Goal: Browse casually: Explore the website without a specific task or goal

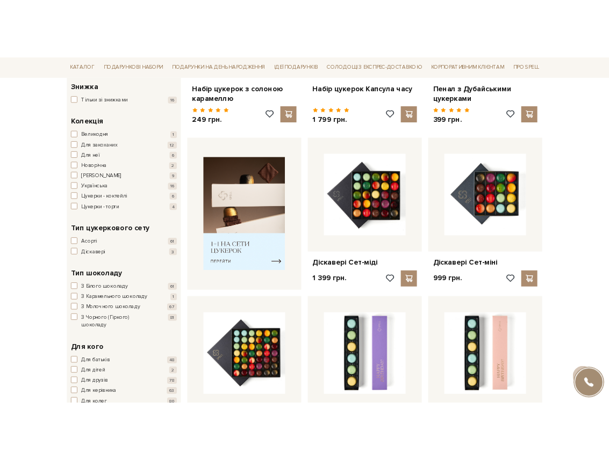
scroll to position [329, 0]
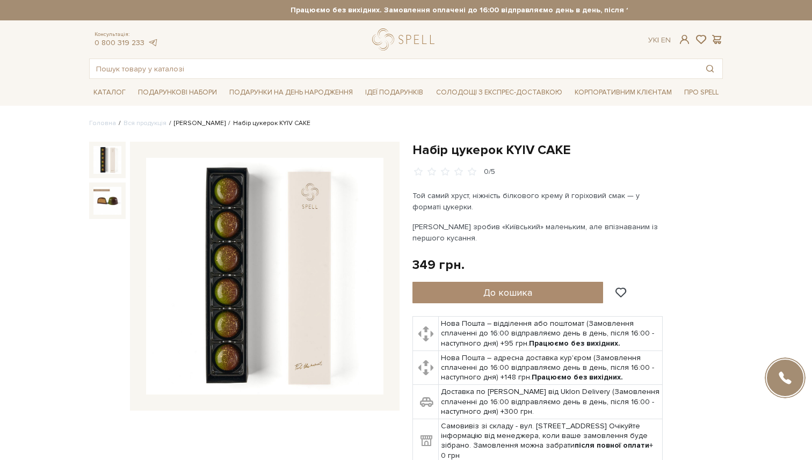
click at [196, 121] on link "Сети цукерок" at bounding box center [200, 123] width 52 height 8
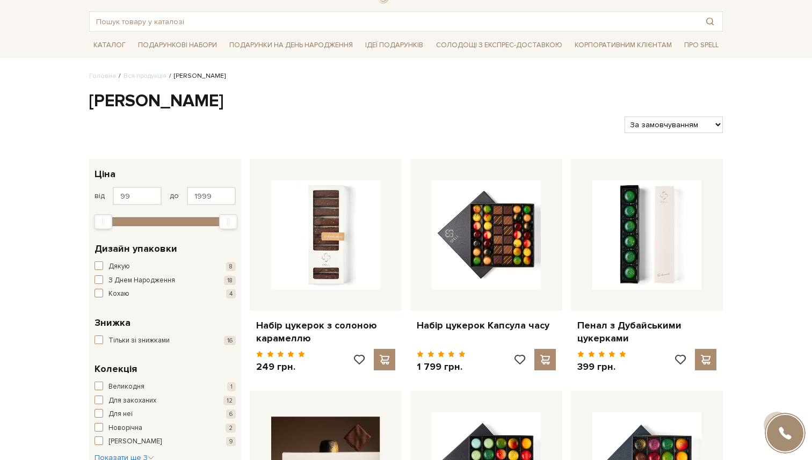
scroll to position [21, 0]
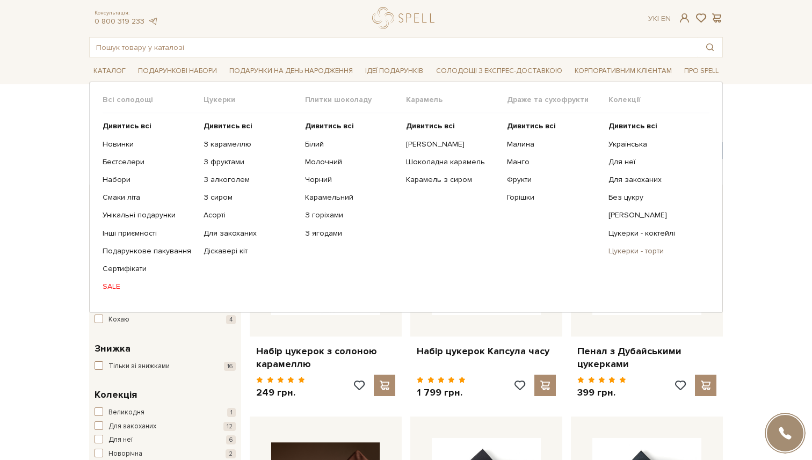
click at [631, 253] on link "Цукерки - торти" at bounding box center [655, 252] width 93 height 10
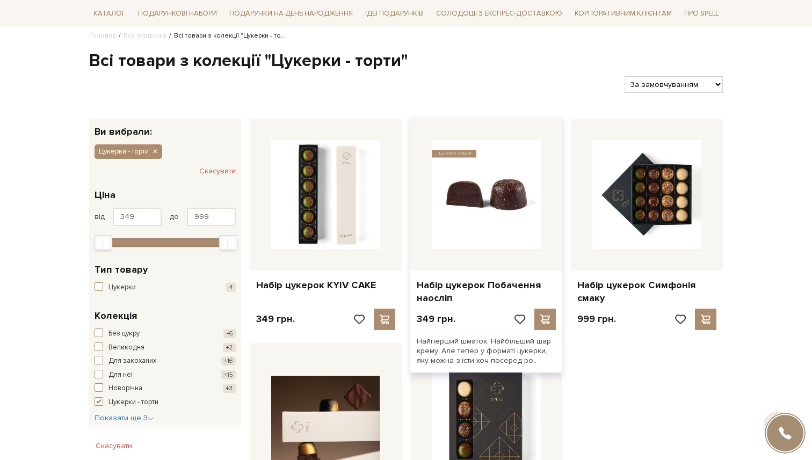
scroll to position [92, 0]
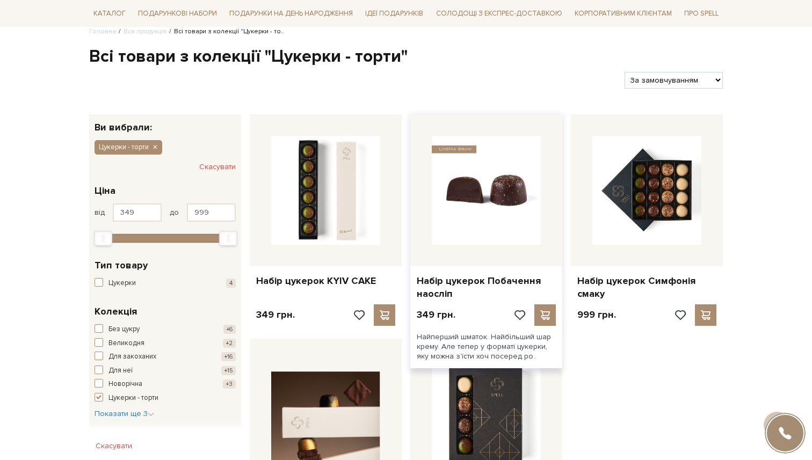
click at [489, 232] on img at bounding box center [486, 190] width 109 height 109
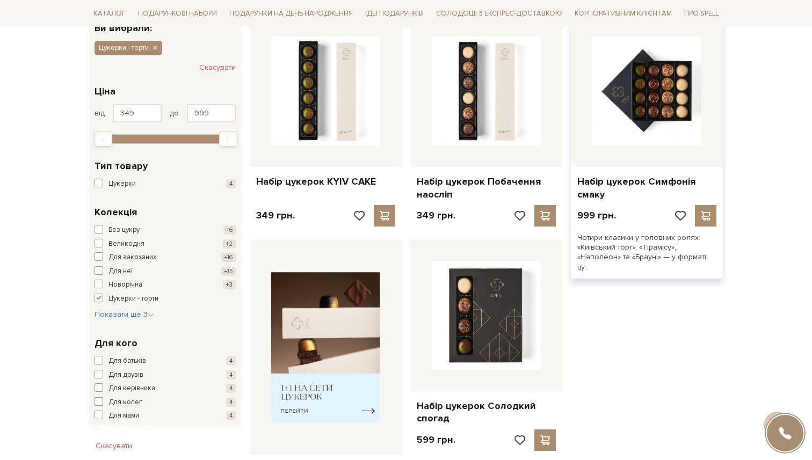
scroll to position [197, 0]
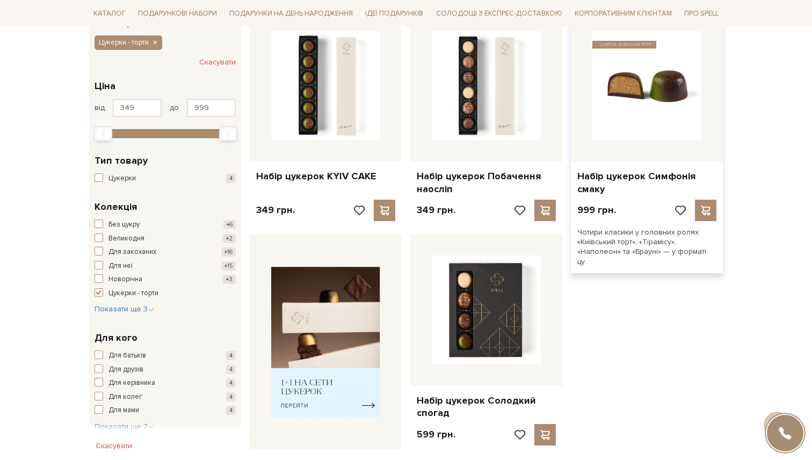
click at [639, 97] on img at bounding box center [647, 85] width 109 height 109
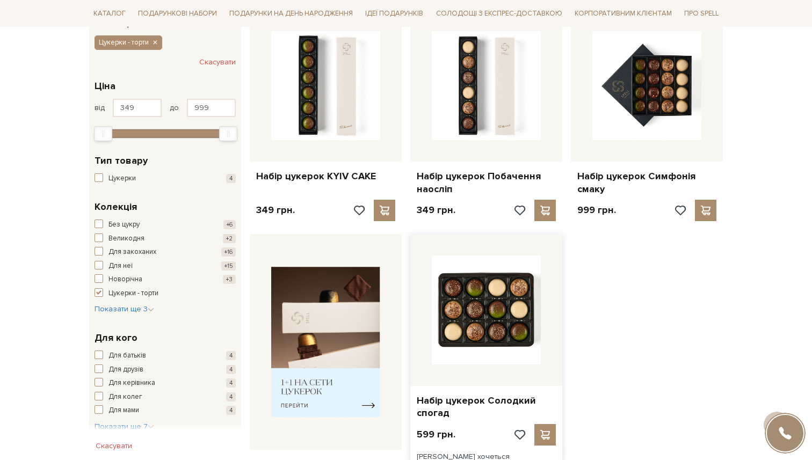
scroll to position [199, 0]
click at [498, 308] on img at bounding box center [486, 309] width 109 height 109
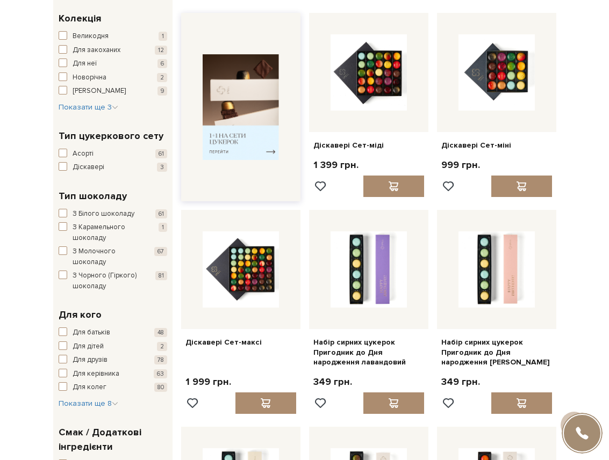
click at [270, 112] on img at bounding box center [241, 106] width 76 height 105
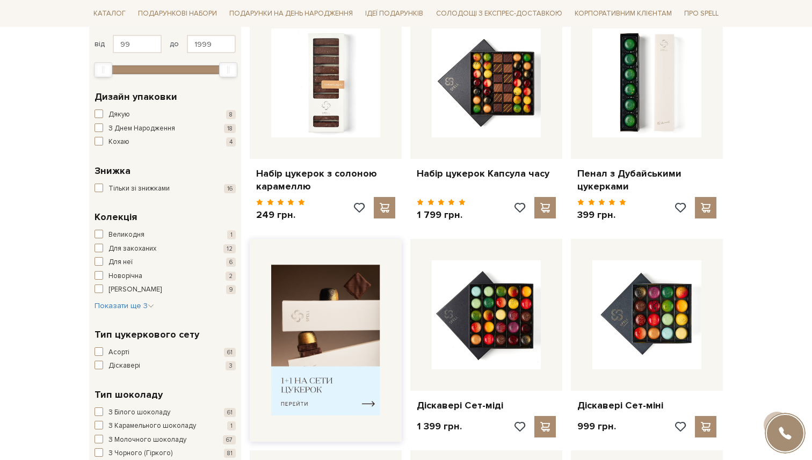
scroll to position [160, 0]
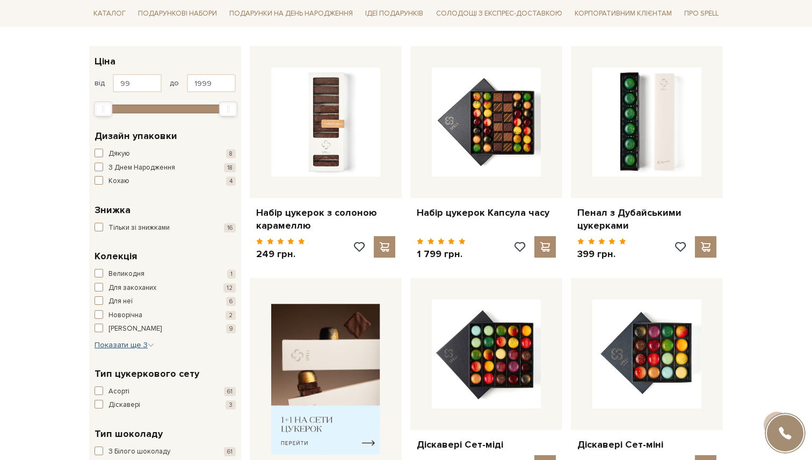
click at [126, 348] on span "Показати ще 3" at bounding box center [125, 345] width 60 height 9
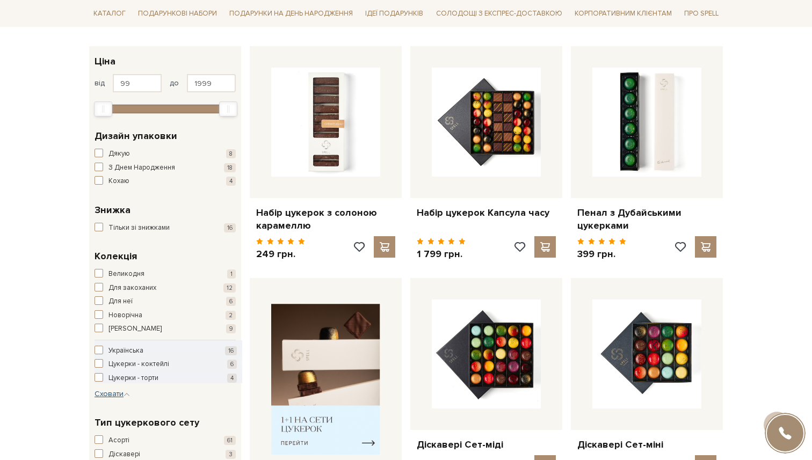
click at [118, 393] on span "Сховати" at bounding box center [112, 393] width 35 height 9
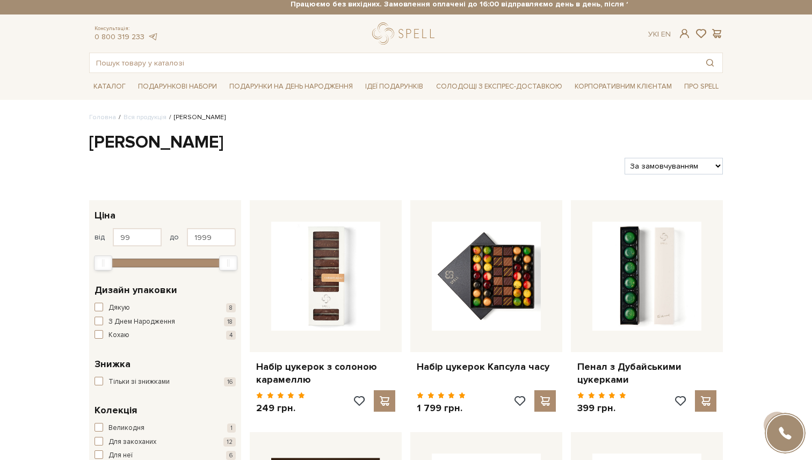
scroll to position [0, 0]
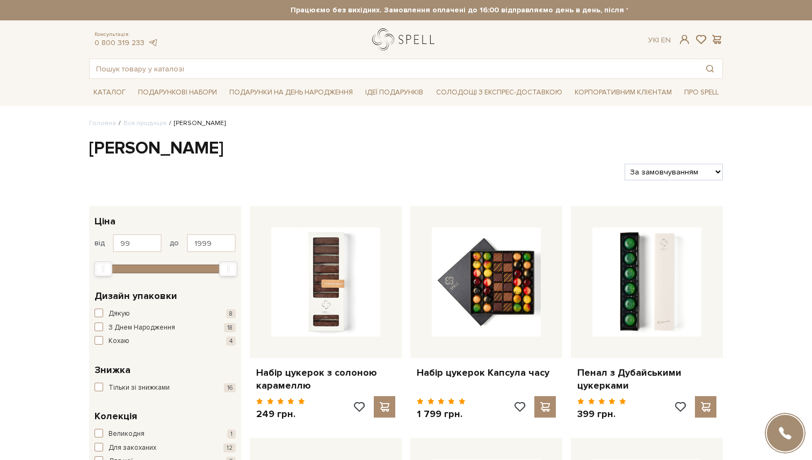
click at [403, 32] on link "logo" at bounding box center [405, 39] width 67 height 22
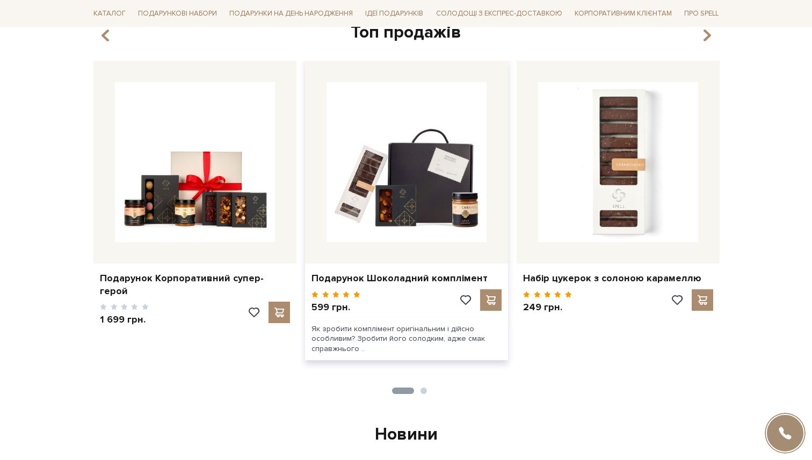
scroll to position [476, 0]
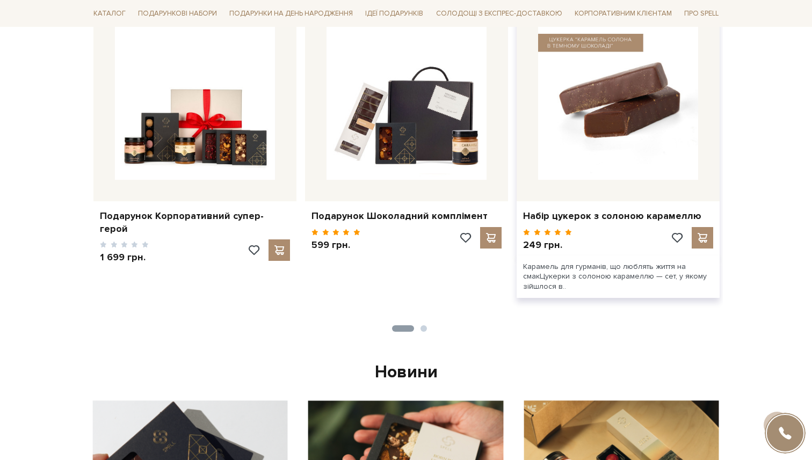
click at [619, 150] on img at bounding box center [618, 100] width 160 height 160
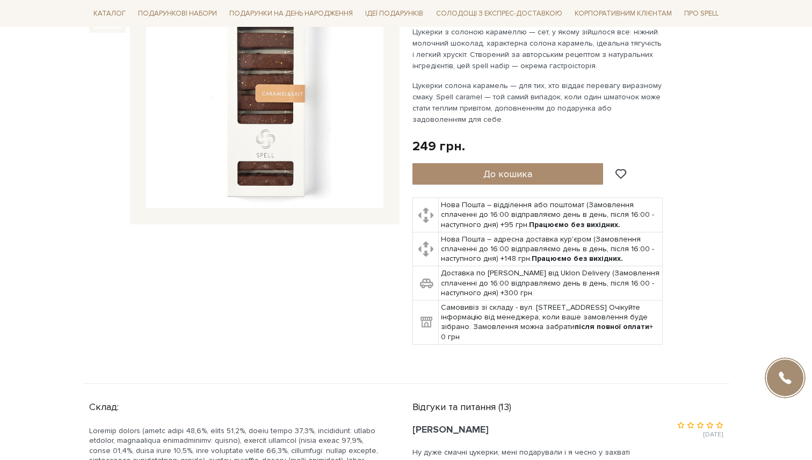
scroll to position [203, 0]
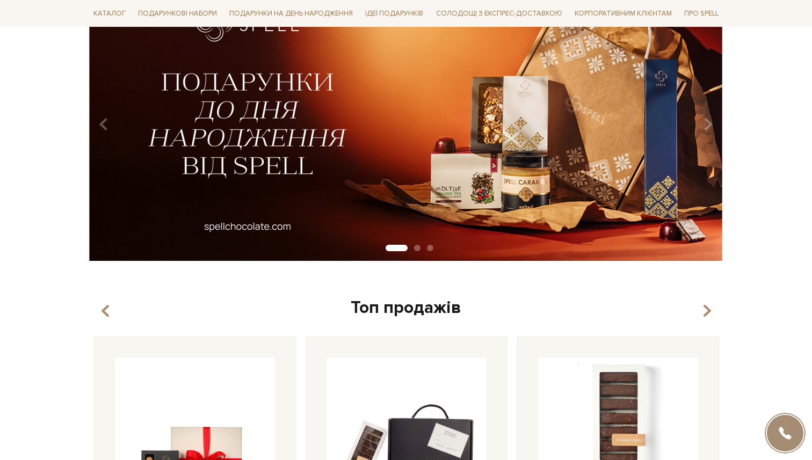
scroll to position [488, 0]
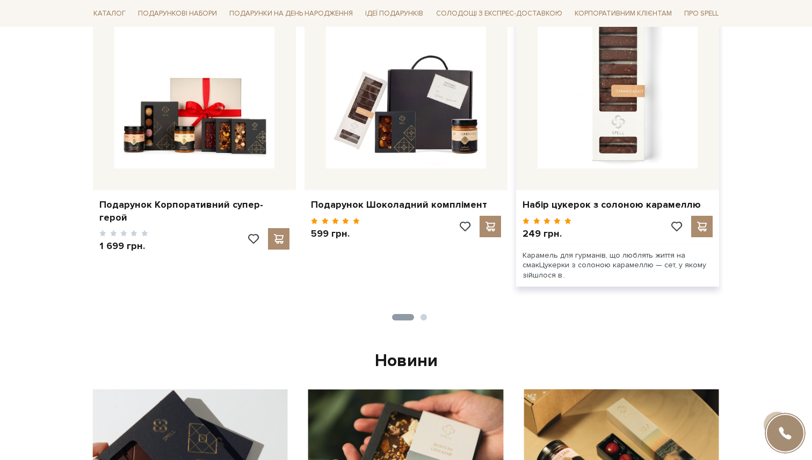
click at [681, 212] on div "Набір цукерок з солоною карамеллю" at bounding box center [617, 202] width 203 height 25
click at [616, 172] on div at bounding box center [618, 88] width 203 height 203
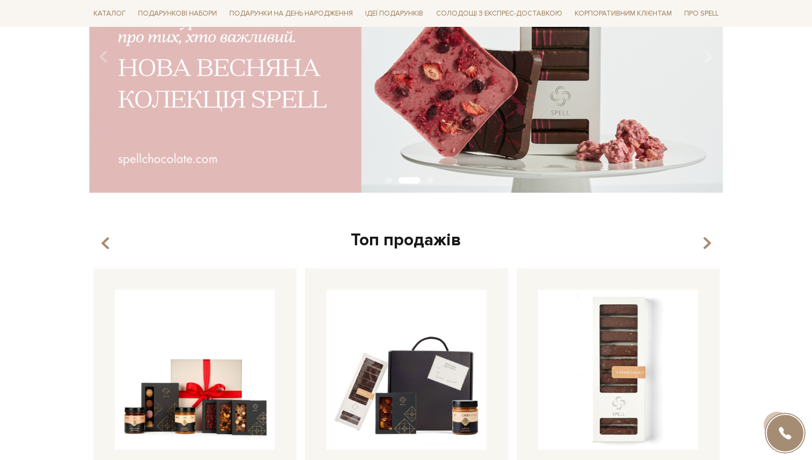
scroll to position [0, 0]
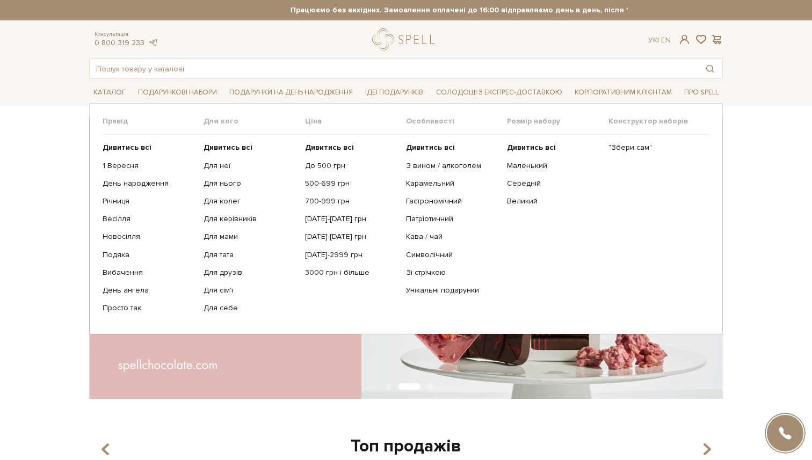
click at [211, 139] on ul "Дивитись всі Для неї Для нього Для колег Для керівників Для мами" at bounding box center [254, 228] width 101 height 186
click at [211, 145] on b "Дивитись всі" at bounding box center [228, 147] width 49 height 9
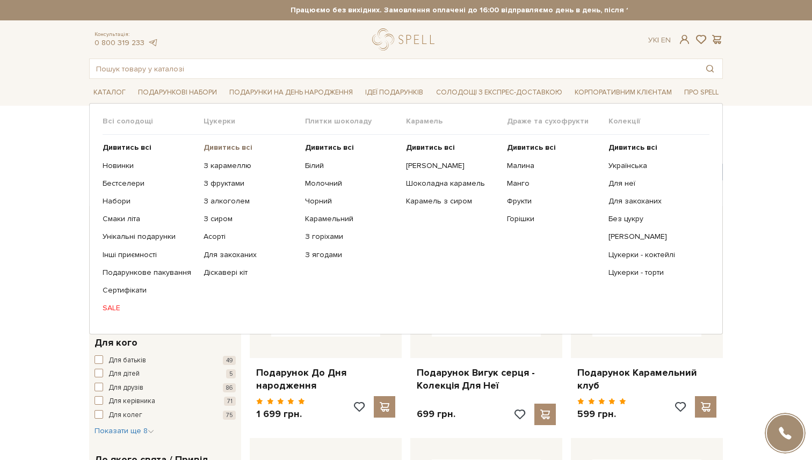
click at [225, 149] on b "Дивитись всі" at bounding box center [228, 147] width 49 height 9
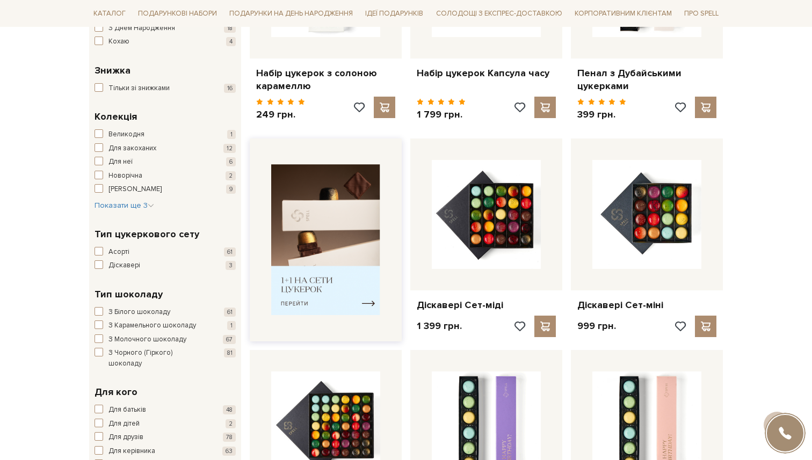
scroll to position [303, 0]
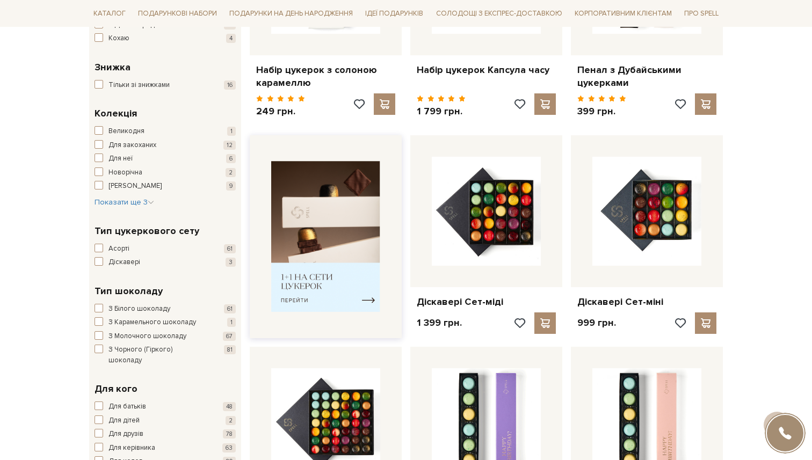
click at [332, 241] on img at bounding box center [325, 236] width 109 height 151
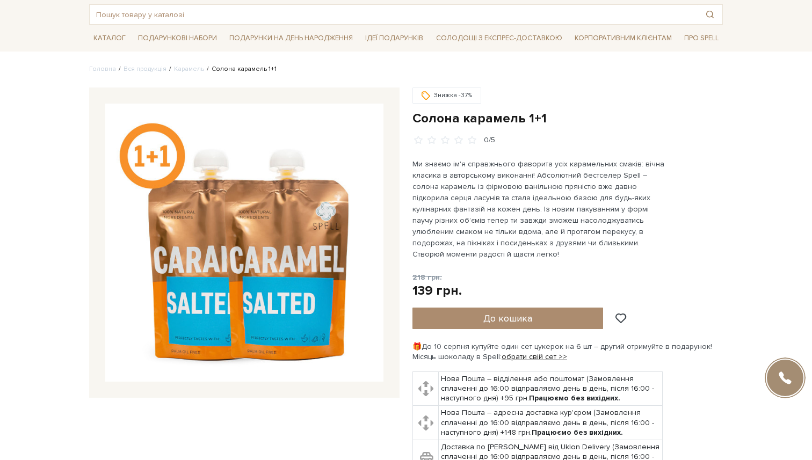
scroll to position [68, 0]
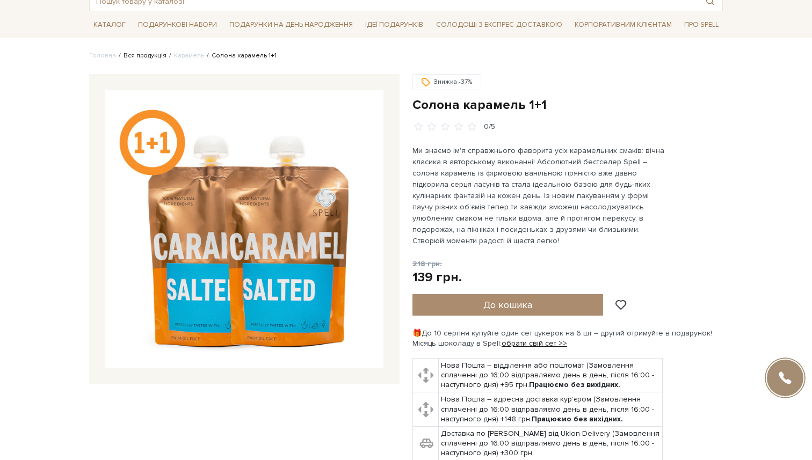
click at [133, 57] on link "Вся продукція" at bounding box center [145, 56] width 43 height 8
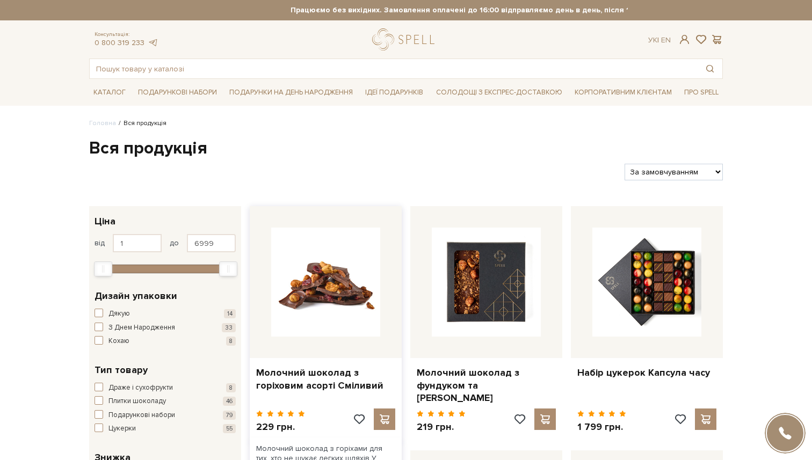
click at [336, 312] on img at bounding box center [325, 282] width 109 height 109
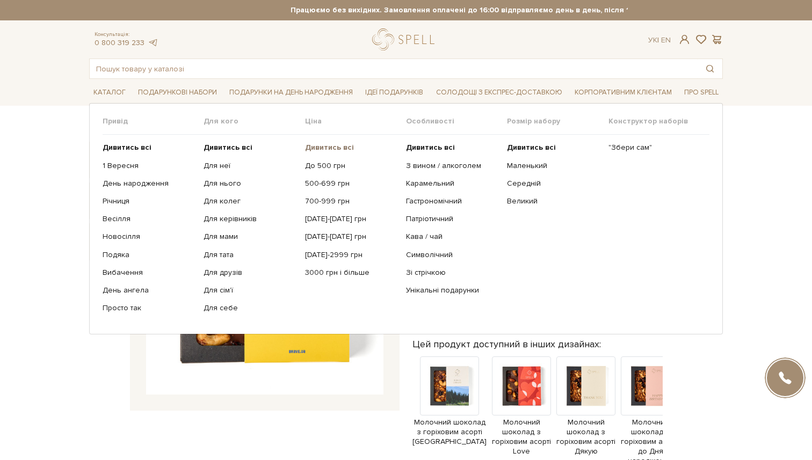
click at [321, 149] on b "Дивитись всі" at bounding box center [329, 147] width 49 height 9
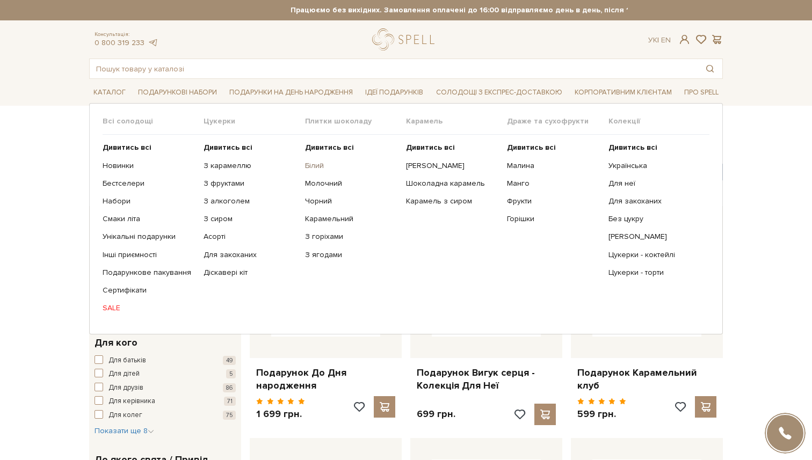
click at [318, 165] on link "Білий" at bounding box center [351, 166] width 93 height 10
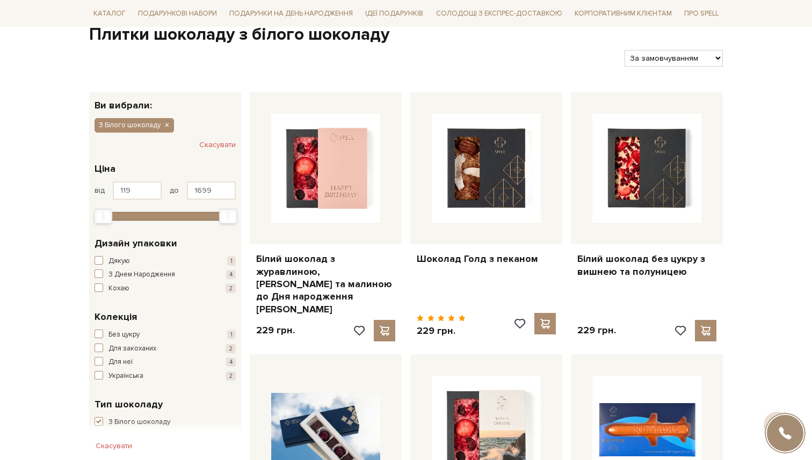
click at [318, 165] on img at bounding box center [325, 168] width 109 height 109
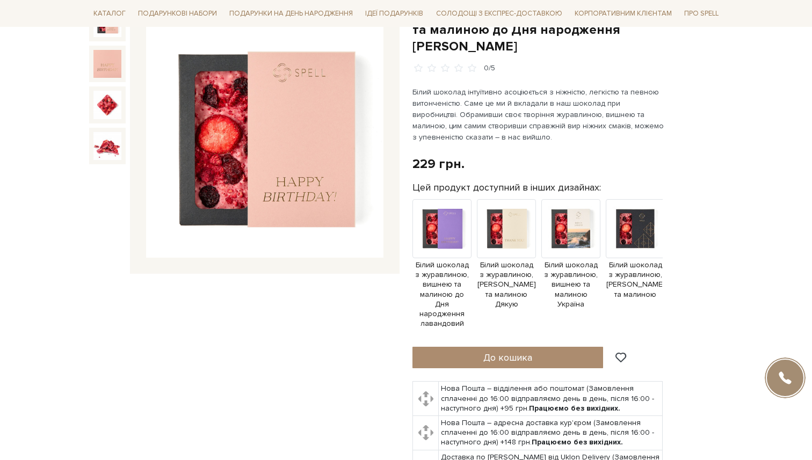
scroll to position [143, 0]
